Goal: Use online tool/utility: Utilize a website feature to perform a specific function

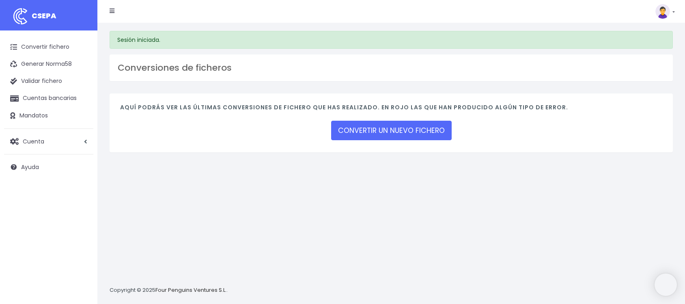
click at [427, 129] on link "CONVERTIR UN NUEVO FICHERO" at bounding box center [391, 130] width 121 height 19
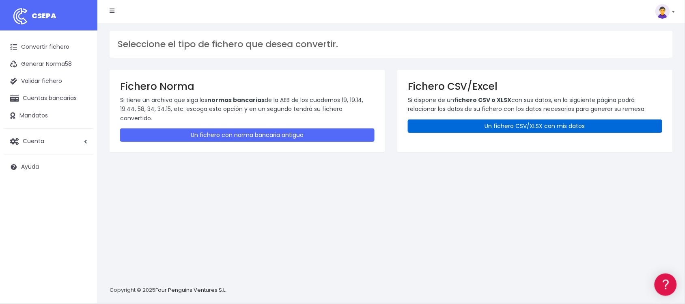
click at [502, 124] on link "Un fichero CSV/XLSX con mis datos" at bounding box center [535, 125] width 254 height 13
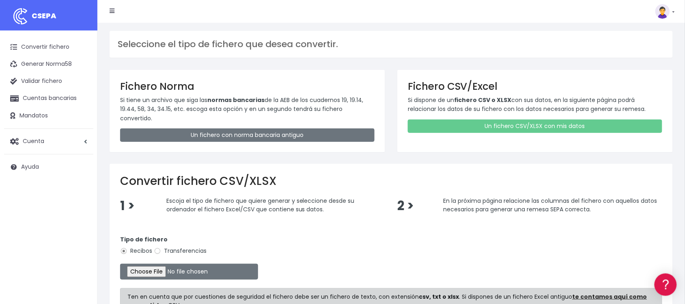
click at [175, 246] on label "Transferencias" at bounding box center [180, 250] width 53 height 9
click at [161, 247] on input "Transferencias" at bounding box center [157, 250] width 7 height 7
radio input "true"
click at [159, 269] on input "file" at bounding box center [189, 271] width 138 height 16
type input "C:\fakepath\2508185 SESS BKN FICHERO.xlsx"
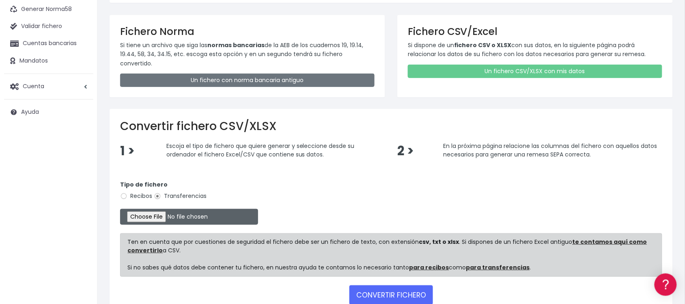
scroll to position [98, 0]
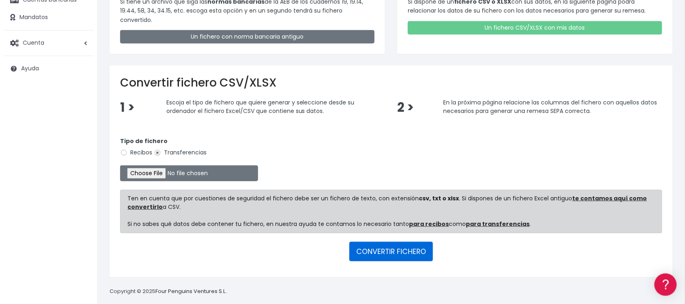
click at [409, 248] on button "CONVERTIR FICHERO" at bounding box center [391, 250] width 84 height 19
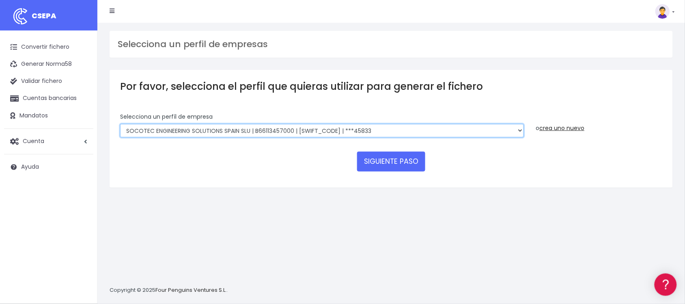
click at [432, 127] on select "SOCOTEC ENGINEERING SOLUTIONS SPAIN SLU | B66113457000 | CAIXESBBXXX | ***45833…" at bounding box center [322, 131] width 404 height 14
select select "2867"
click at [120, 124] on select "SOCOTEC ENGINEERING SOLUTIONS SPAIN SLU | B66113457000 | CAIXESBBXXX | ***45833…" at bounding box center [322, 131] width 404 height 14
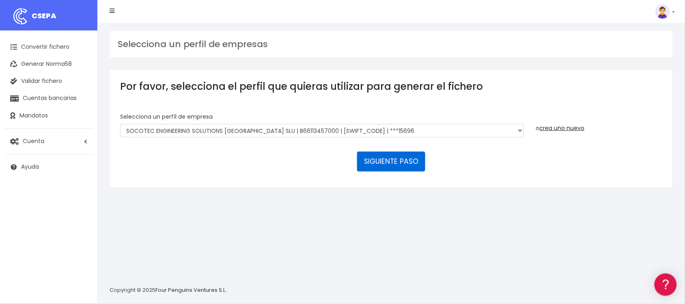
click at [395, 164] on button "SIGUIENTE PASO" at bounding box center [391, 160] width 68 height 19
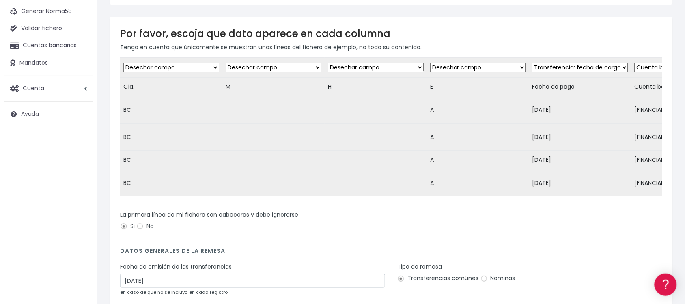
scroll to position [138, 0]
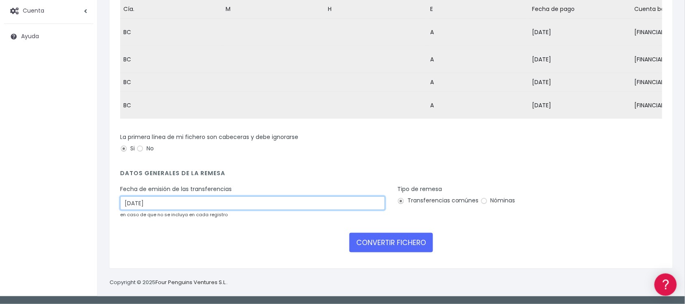
click at [261, 208] on input "20/08/2025" at bounding box center [252, 203] width 265 height 14
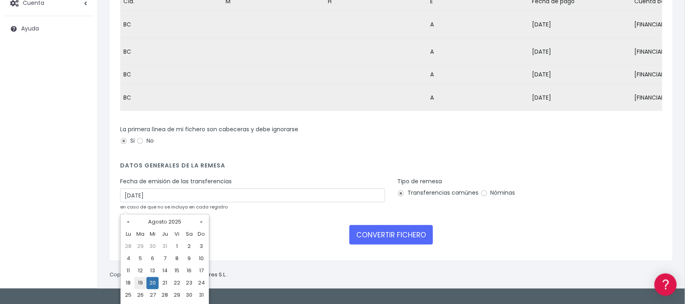
click at [139, 283] on td "19" at bounding box center [140, 283] width 12 height 12
type input "19/08/2025"
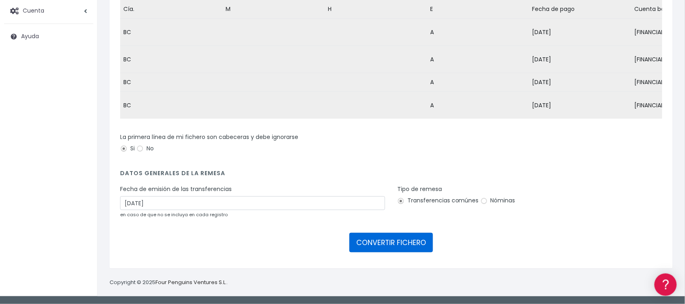
click at [403, 240] on button "CONVERTIR FICHERO" at bounding box center [391, 242] width 84 height 19
